Goal: Navigation & Orientation: Find specific page/section

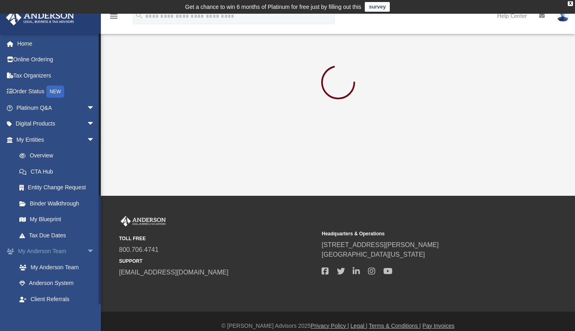
click at [56, 250] on link "My Anderson Team arrow_drop_down" at bounding box center [56, 251] width 101 height 16
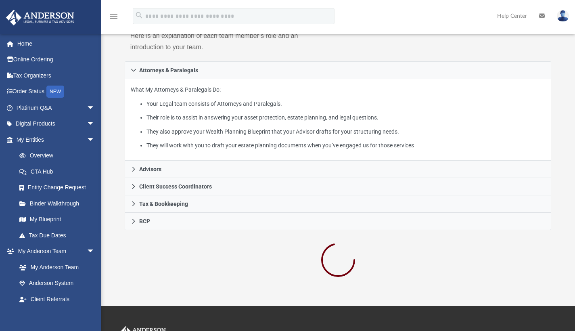
scroll to position [124, 0]
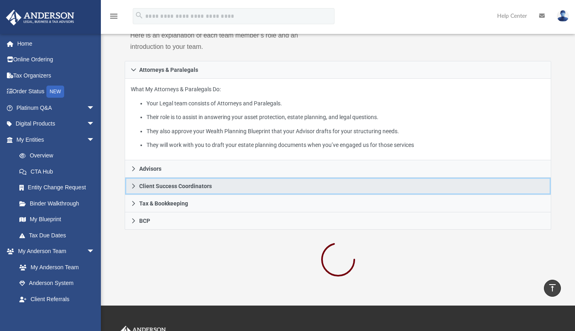
click at [212, 195] on link "Client Success Coordinators" at bounding box center [338, 186] width 427 height 17
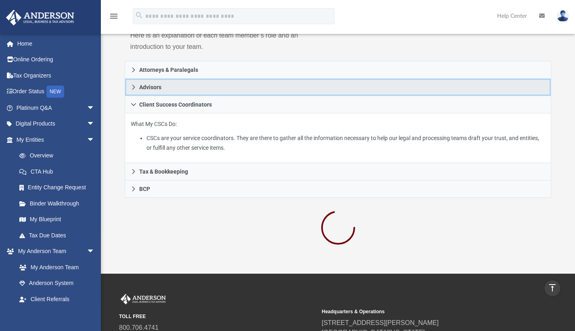
click at [172, 96] on link "Advisors" at bounding box center [338, 87] width 427 height 17
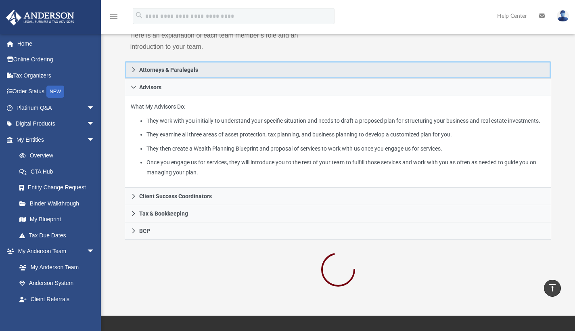
click at [180, 79] on link "Attorneys & Paralegals" at bounding box center [338, 70] width 427 height 18
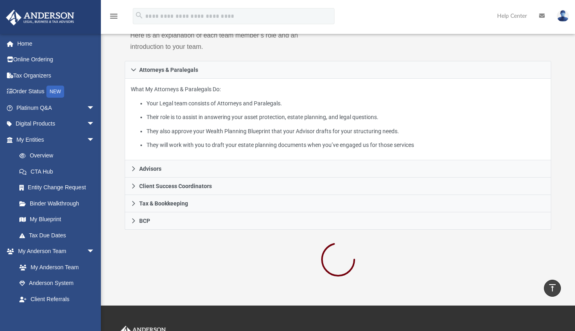
click at [537, 47] on div "Who is on my team and who will I work with: While a client of Anderson you will…" at bounding box center [338, -1] width 427 height 123
click at [27, 42] on link "Home" at bounding box center [56, 44] width 101 height 16
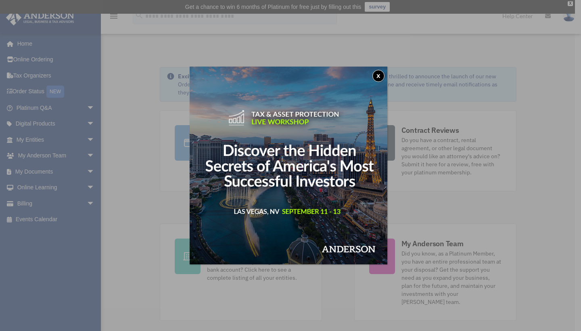
click at [380, 71] on button "x" at bounding box center [379, 76] width 12 height 12
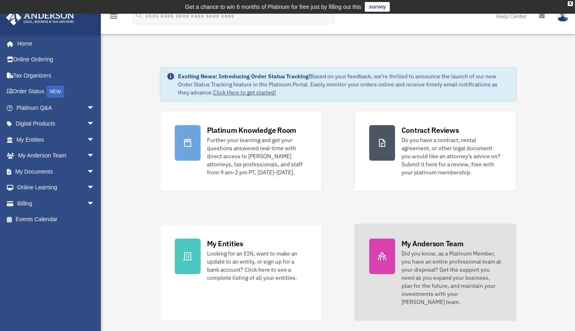
click at [427, 250] on div "Did you know, as a Platinum Member, you have an entire professional team at you…" at bounding box center [452, 277] width 100 height 57
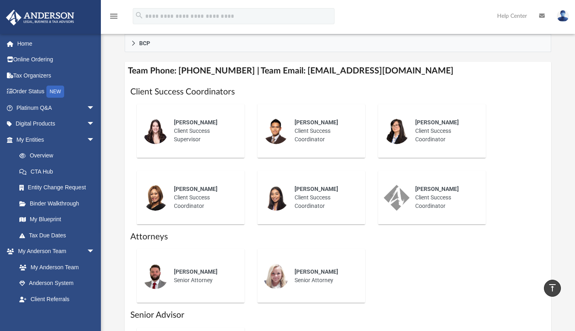
scroll to position [300, 0]
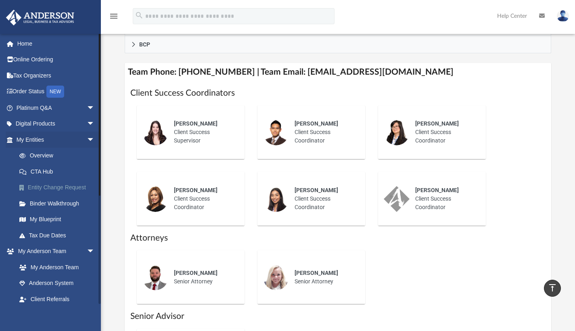
click at [36, 182] on link "Entity Change Request" at bounding box center [59, 188] width 96 height 16
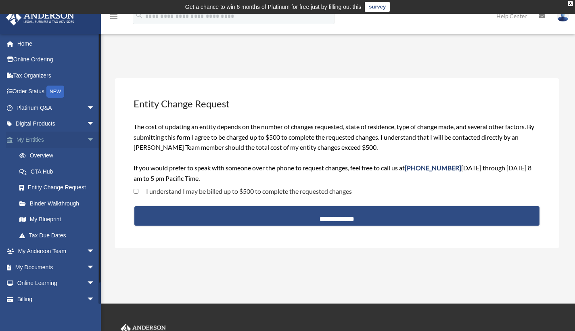
click at [32, 137] on link "My Entities arrow_drop_down" at bounding box center [56, 140] width 101 height 16
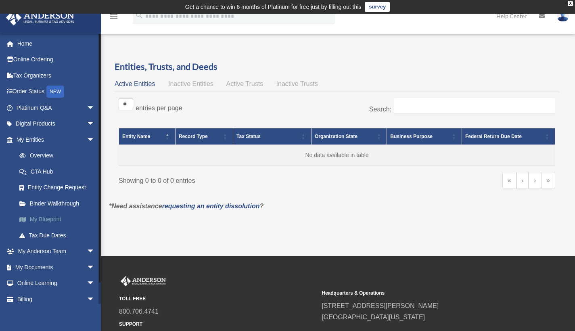
click at [59, 216] on link "My Blueprint" at bounding box center [59, 220] width 96 height 16
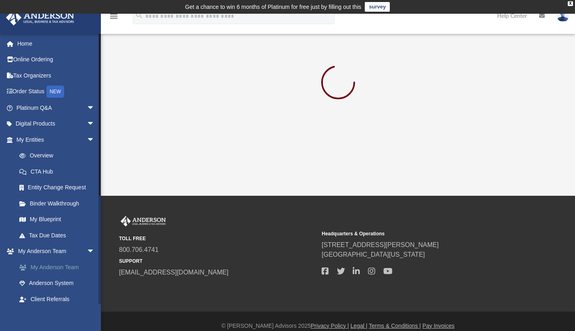
click at [57, 269] on link "My Anderson Team" at bounding box center [59, 267] width 96 height 16
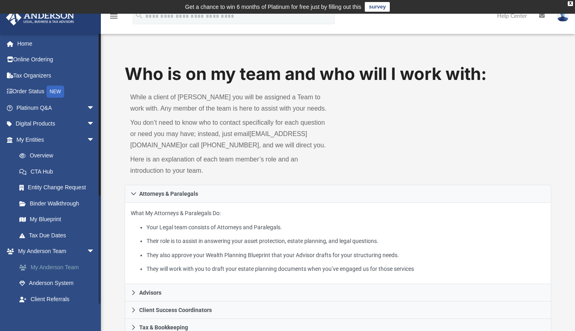
click at [77, 266] on link "My Anderson Team" at bounding box center [59, 267] width 96 height 16
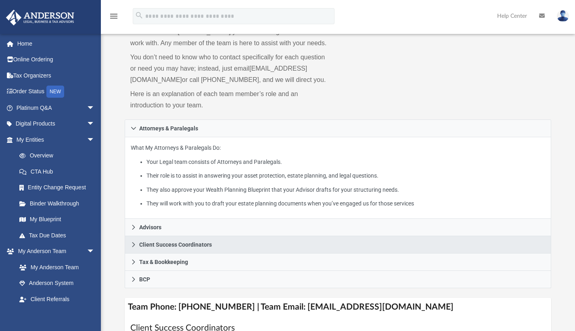
scroll to position [67, 0]
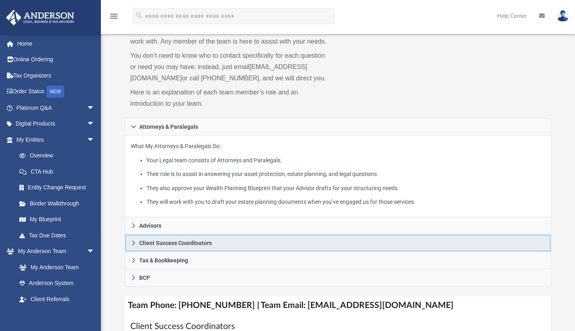
click at [177, 246] on span "Client Success Coordinators" at bounding box center [175, 243] width 73 height 6
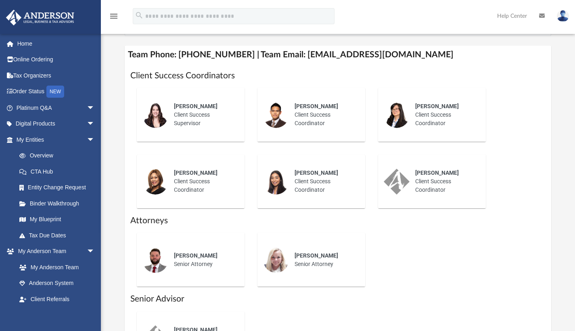
scroll to position [311, 0]
